Goal: Task Accomplishment & Management: Manage account settings

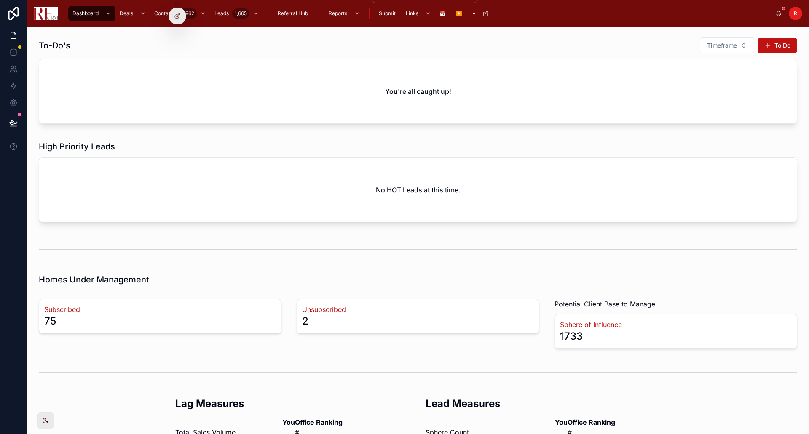
click at [349, 13] on div "Reports" at bounding box center [344, 13] width 35 height 13
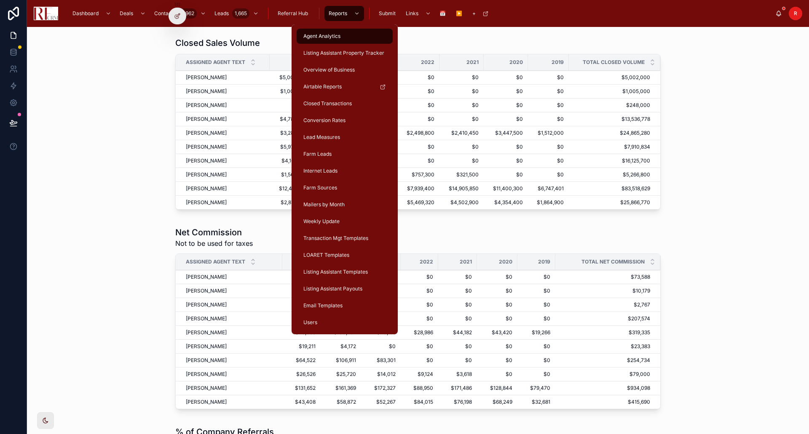
click at [328, 303] on span "Email Templates" at bounding box center [322, 306] width 39 height 7
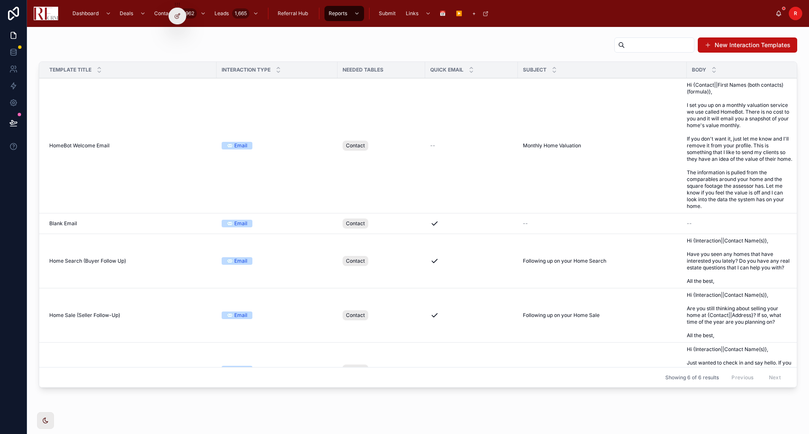
click at [697, 270] on span "Hi {Interaction||Contact Name(s)}, Have you seen any homes that have interested…" at bounding box center [739, 261] width 105 height 47
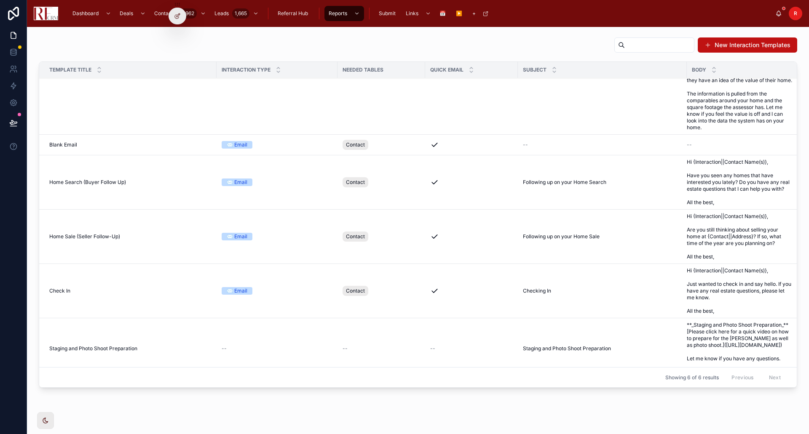
scroll to position [84, 0]
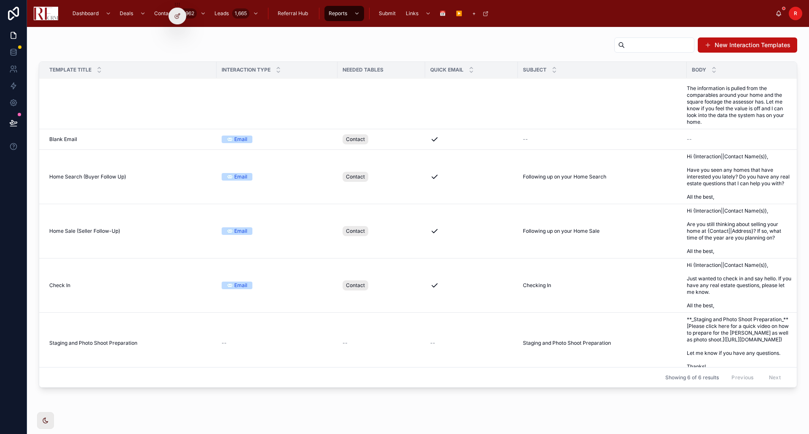
click at [161, 289] on div "Check In Check In" at bounding box center [130, 285] width 162 height 7
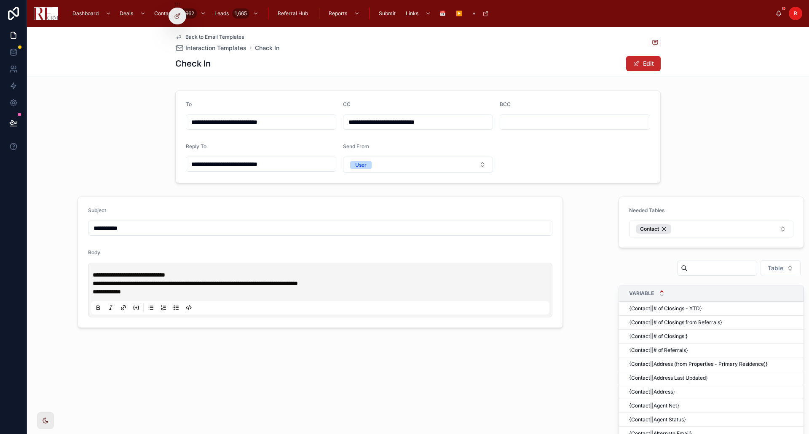
click at [653, 63] on button "Edit" at bounding box center [643, 63] width 35 height 15
click at [316, 61] on div "Check In Done" at bounding box center [417, 64] width 485 height 16
click at [165, 80] on div "**********" at bounding box center [418, 344] width 782 height 634
click at [206, 63] on h1 "Check In" at bounding box center [192, 64] width 35 height 12
click at [130, 172] on div "**********" at bounding box center [418, 136] width 782 height 99
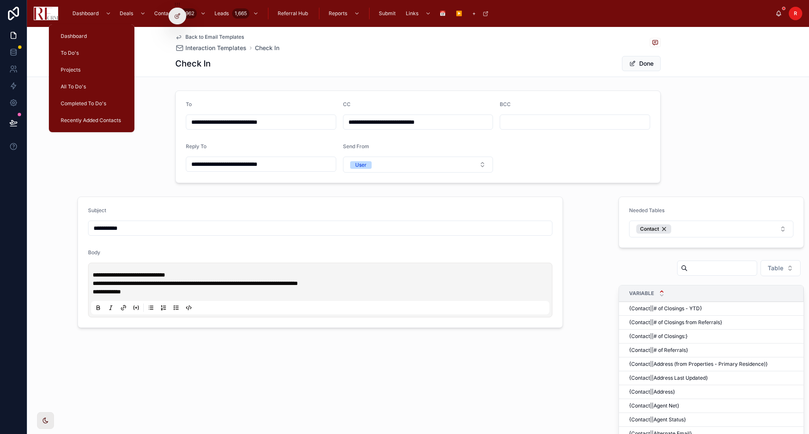
click at [89, 12] on span "Dashboard" at bounding box center [85, 13] width 26 height 7
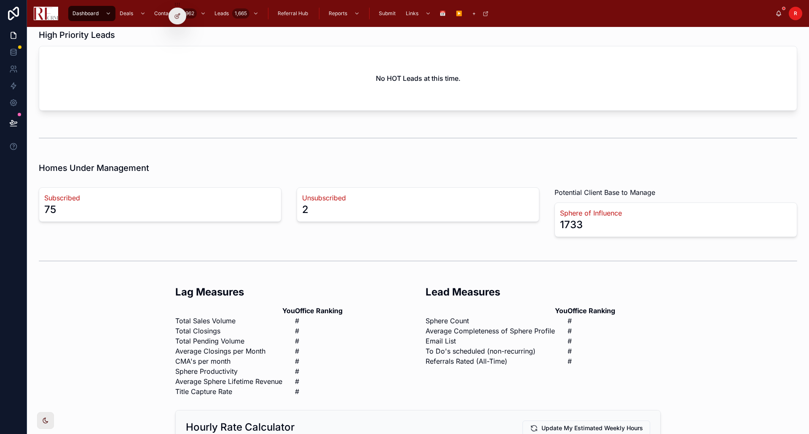
scroll to position [126, 0]
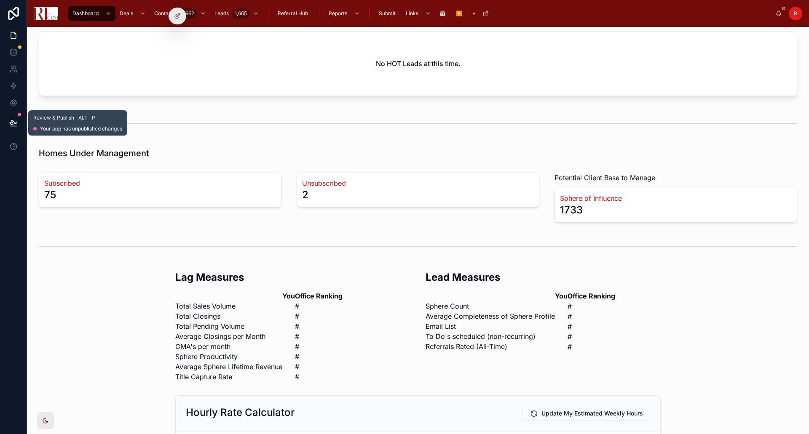
click at [11, 123] on icon at bounding box center [13, 123] width 8 height 8
click at [798, 17] on div "R" at bounding box center [795, 13] width 13 height 13
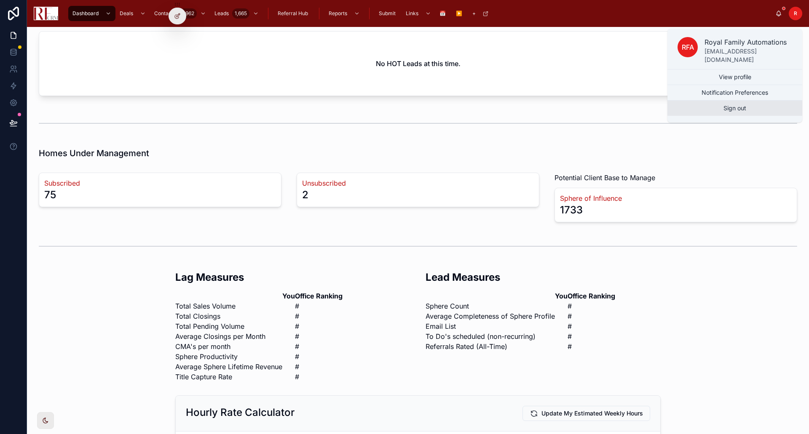
click at [760, 101] on button "Sign out" at bounding box center [735, 108] width 135 height 15
